Goal: Task Accomplishment & Management: Complete application form

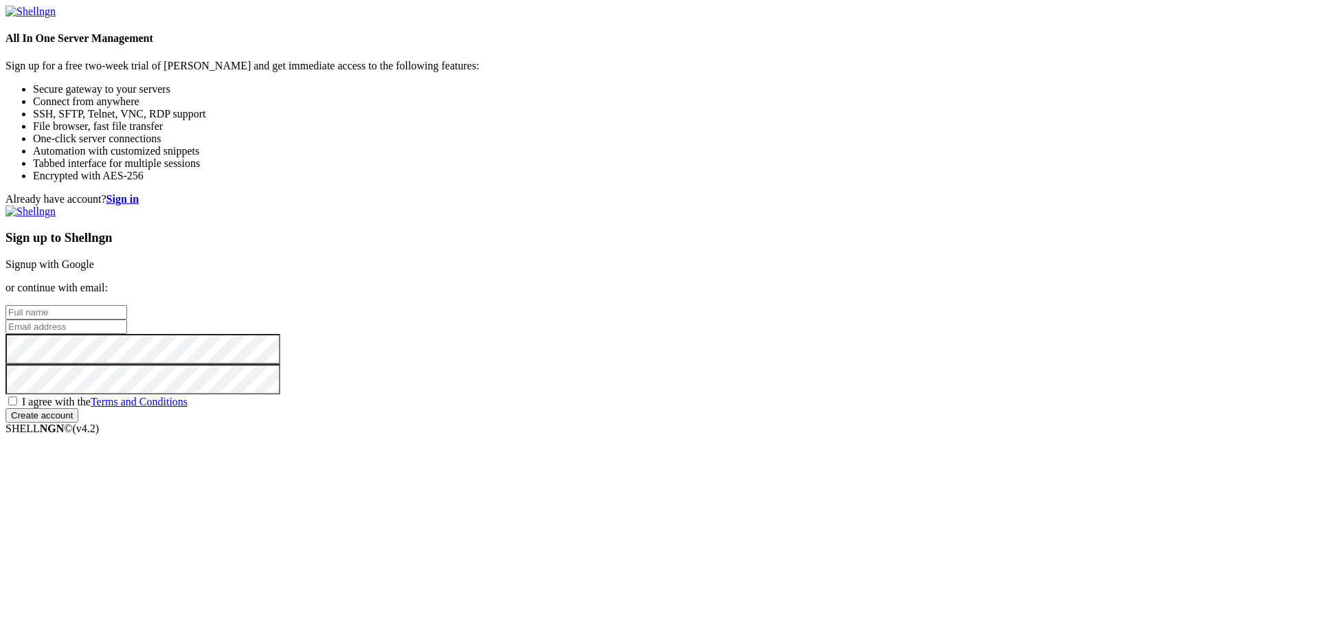
click at [94, 258] on link "Signup with Google" at bounding box center [49, 264] width 89 height 12
click at [127, 305] on input "text" at bounding box center [66, 312] width 122 height 14
type input "jaydon"
click at [127, 319] on input "email" at bounding box center [66, 326] width 122 height 14
type input "h"
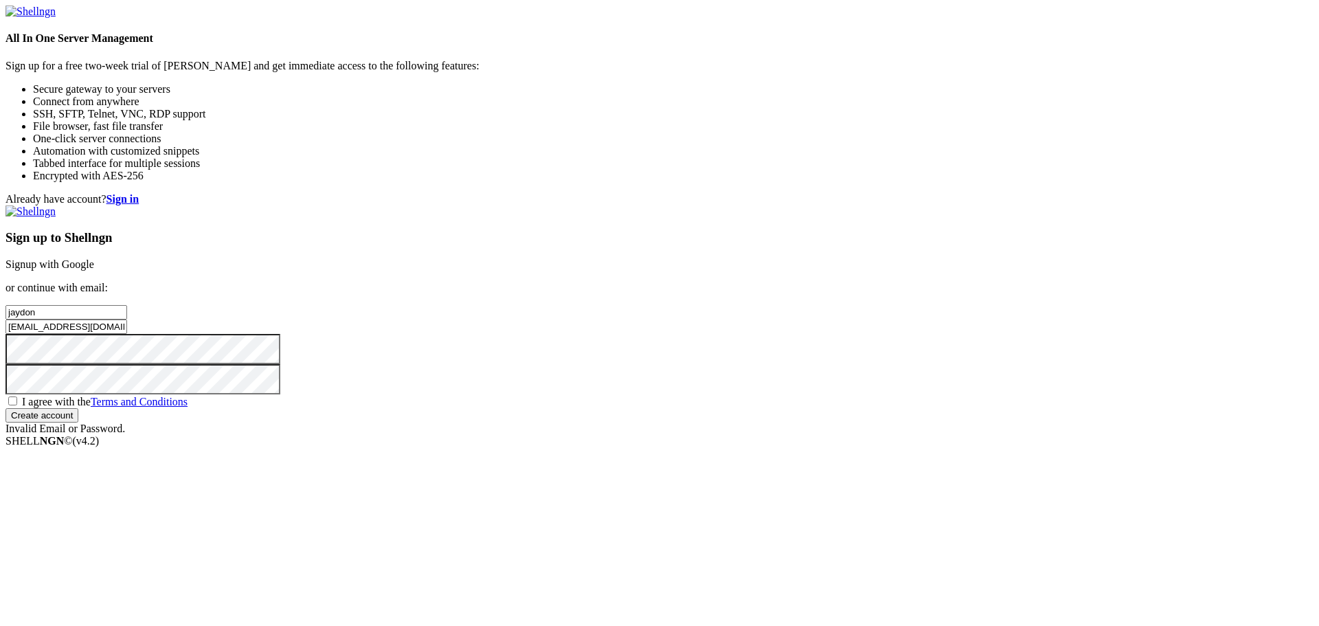
type input "[EMAIL_ADDRESS][DOMAIN_NAME]"
click at [187, 404] on span "I agree with the Terms and Conditions" at bounding box center [105, 402] width 166 height 12
click at [17, 404] on input "I agree with the Terms and Conditions" at bounding box center [12, 400] width 9 height 9
checkbox input "true"
click at [78, 422] on input "Create account" at bounding box center [41, 415] width 73 height 14
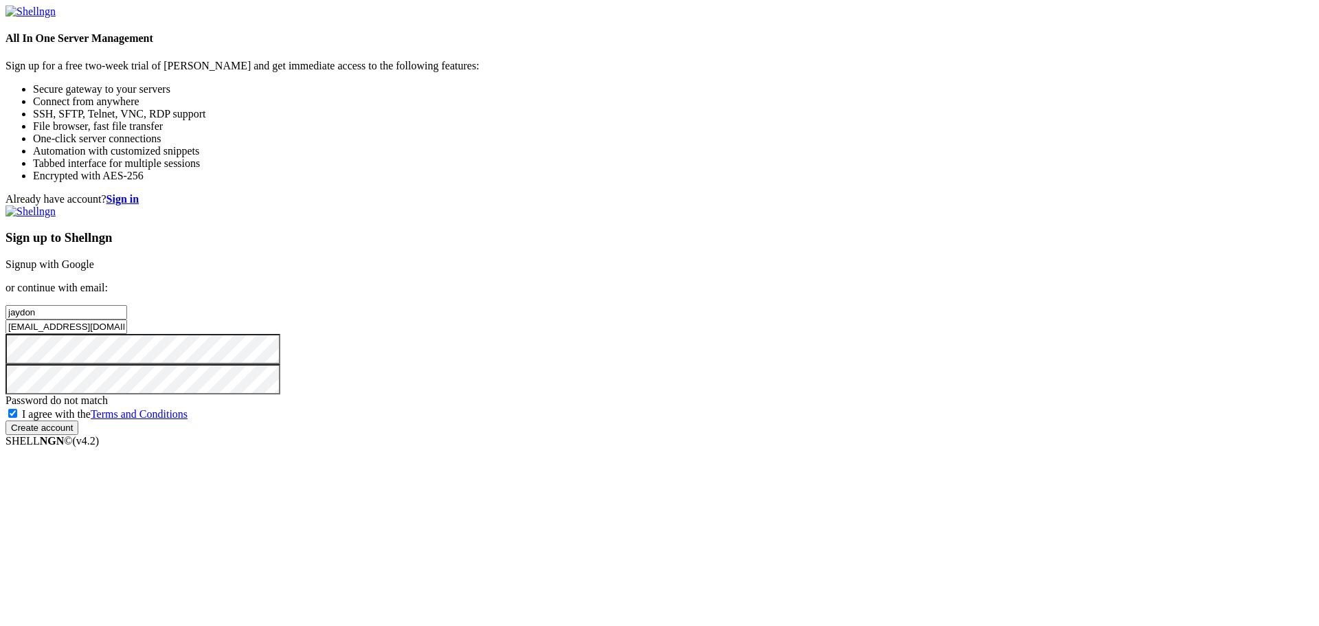
click at [5, 420] on input "Create account" at bounding box center [41, 427] width 73 height 14
click at [78, 422] on input "Create account" at bounding box center [41, 415] width 73 height 14
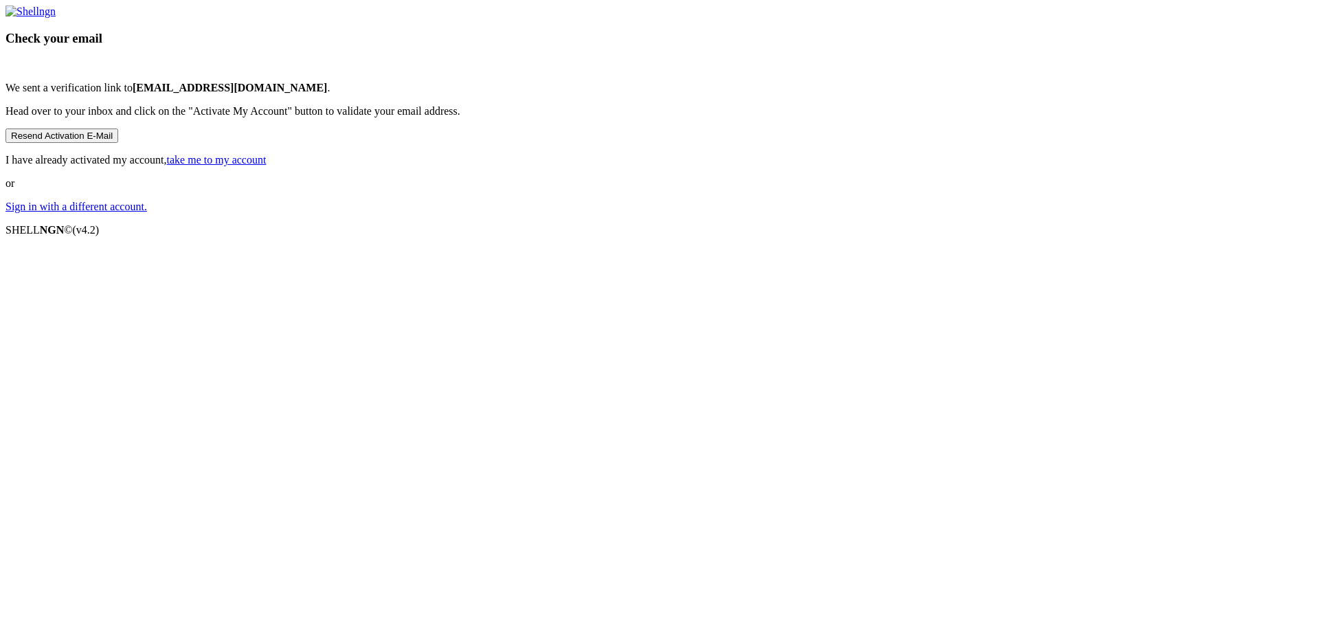
click at [266, 166] on link "take me to my account" at bounding box center [217, 160] width 100 height 12
click at [738, 166] on p "I have already activated my account, take me to my account" at bounding box center [659, 160] width 1308 height 12
click at [266, 166] on link "take me to my account" at bounding box center [217, 160] width 100 height 12
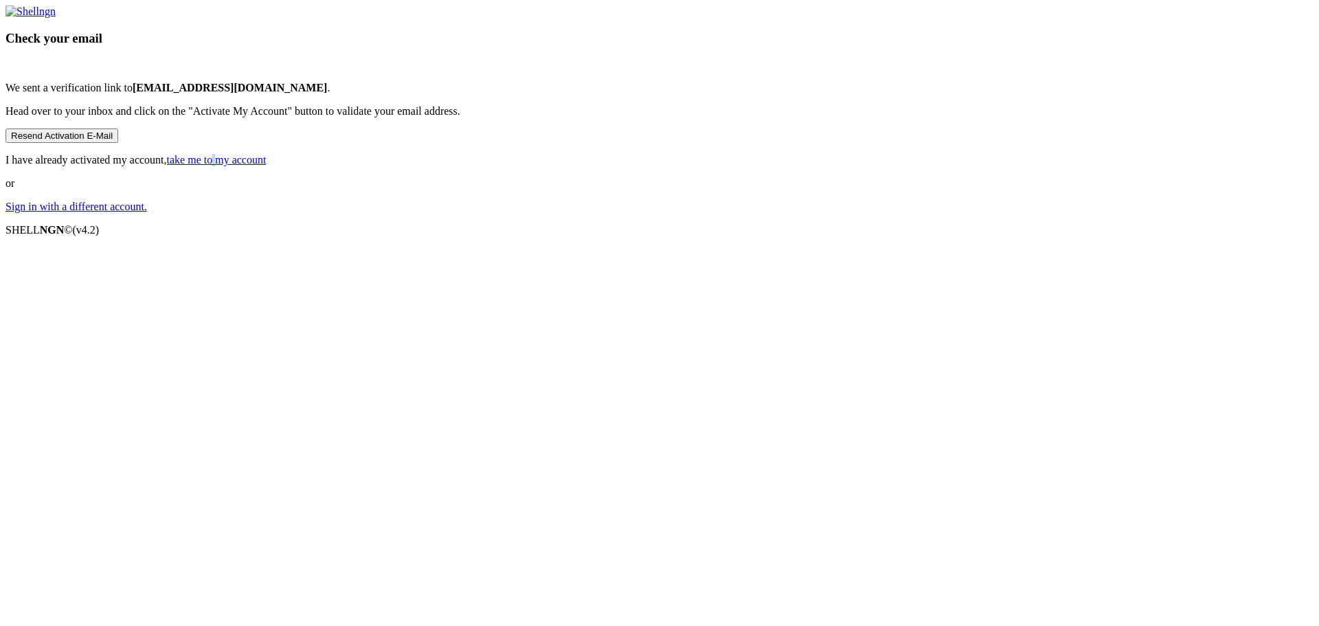
click at [266, 166] on link "take me to my account" at bounding box center [217, 160] width 100 height 12
